Goal: Find contact information: Find contact information

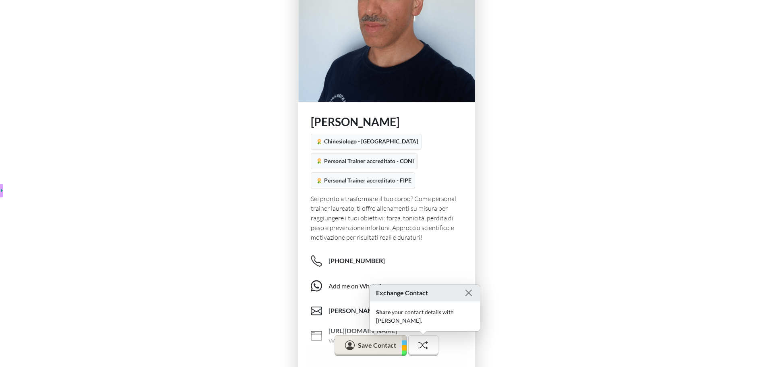
scroll to position [81, 0]
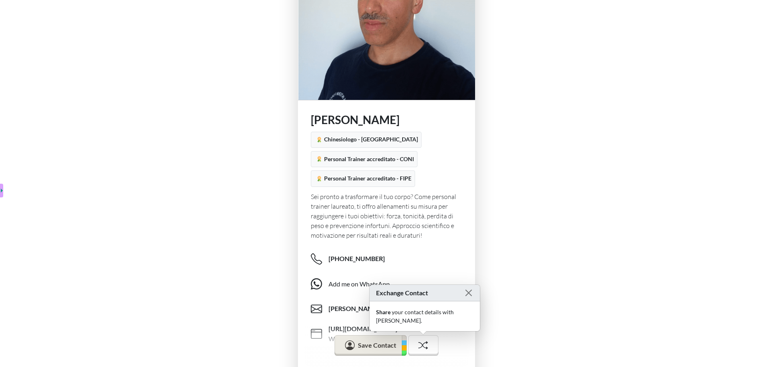
click at [534, 222] on div "[PERSON_NAME] Corte Chinesiologo - Università degli Studi del Molise Personal T…" at bounding box center [386, 162] width 773 height 486
click at [468, 298] on button "Close" at bounding box center [469, 293] width 10 height 10
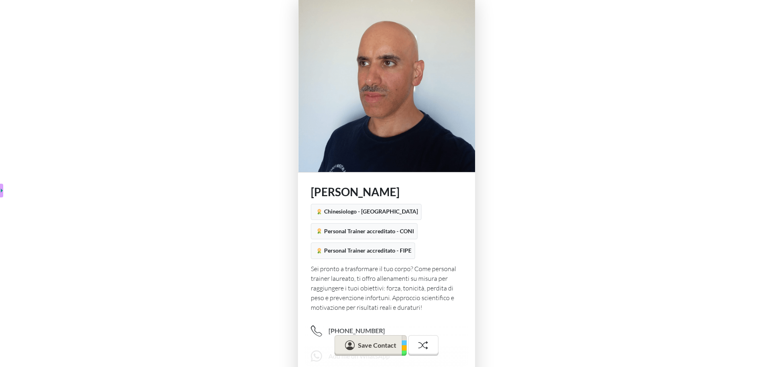
scroll to position [0, 0]
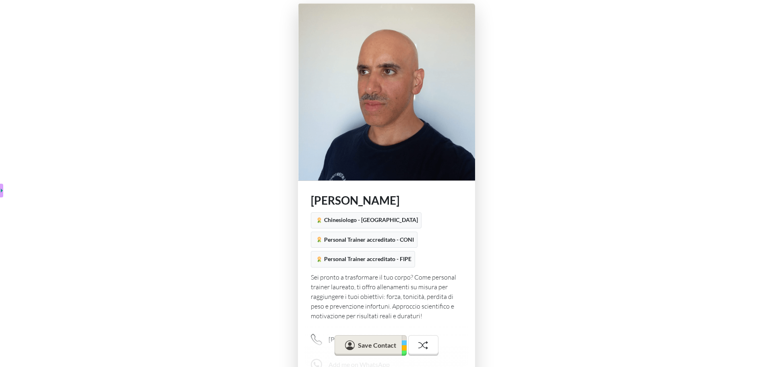
click at [435, 79] on img at bounding box center [386, 91] width 177 height 177
click at [407, 81] on img at bounding box center [386, 91] width 177 height 177
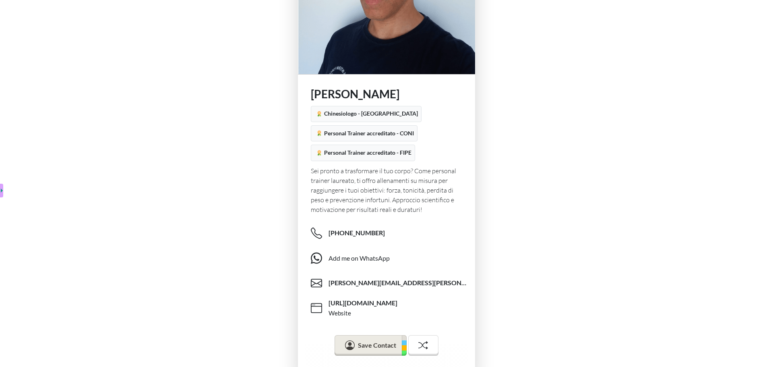
scroll to position [121, 0]
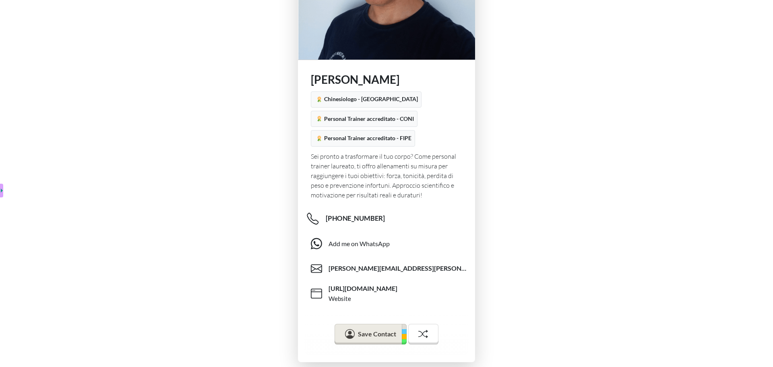
drag, startPoint x: 346, startPoint y: 221, endPoint x: 502, endPoint y: 170, distance: 164.4
click at [502, 170] on div "[PERSON_NAME] Corte Chinesiologo - Università degli Studi del Molise Personal T…" at bounding box center [386, 122] width 773 height 486
click at [372, 290] on span "[URL][DOMAIN_NAME]" at bounding box center [362, 289] width 73 height 10
drag, startPoint x: 366, startPoint y: 218, endPoint x: 181, endPoint y: 209, distance: 185.5
click at [181, 209] on div "[PERSON_NAME] Corte Chinesiologo - Università degli Studi del Molise Personal T…" at bounding box center [386, 122] width 773 height 486
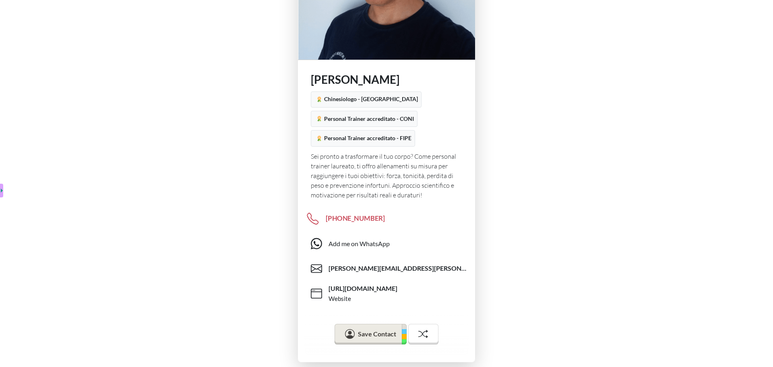
drag, startPoint x: 465, startPoint y: 222, endPoint x: 340, endPoint y: 228, distance: 125.0
click at [340, 228] on div "[PERSON_NAME] Corte Chinesiologo - Università degli Studi del Molise Personal T…" at bounding box center [386, 122] width 773 height 486
copy span "[PHONE_NUMBER]"
